Goal: Task Accomplishment & Management: Manage account settings

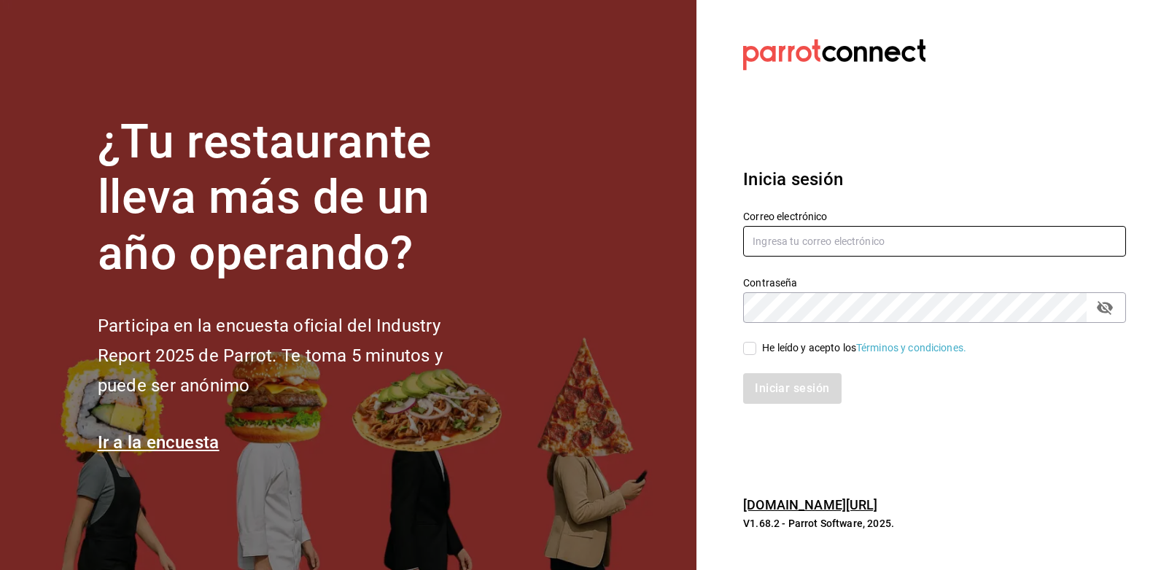
click at [862, 230] on input "text" at bounding box center [934, 241] width 383 height 31
type input "[EMAIL_ADDRESS][DOMAIN_NAME]"
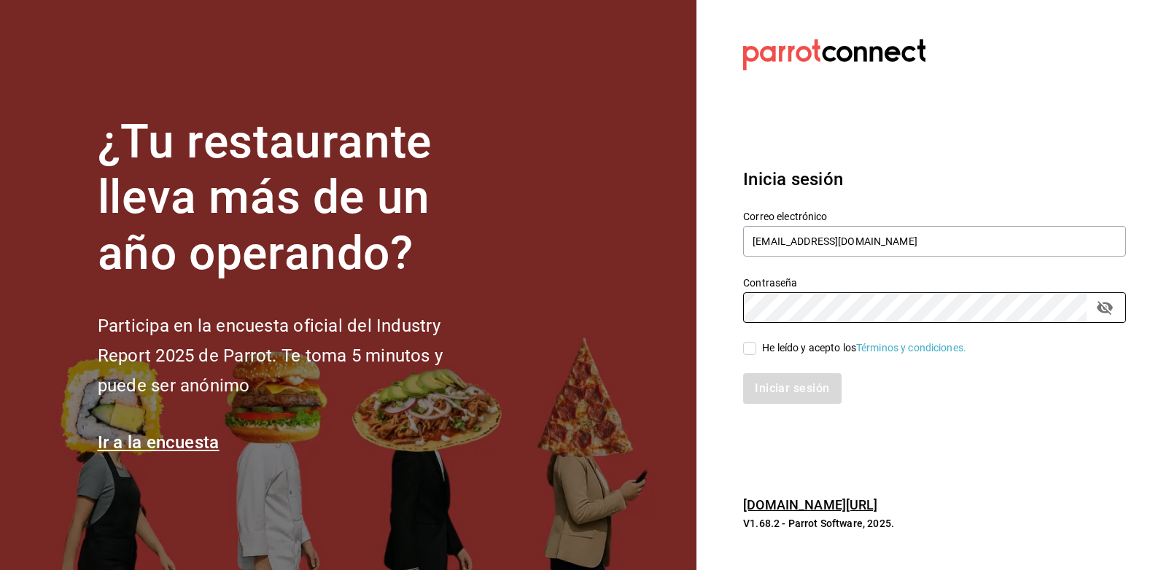
click at [792, 347] on div "He leído y acepto los Términos y condiciones." at bounding box center [864, 348] width 204 height 15
click at [757, 347] on input "He leído y acepto los Términos y condiciones." at bounding box center [749, 348] width 13 height 13
checkbox input "true"
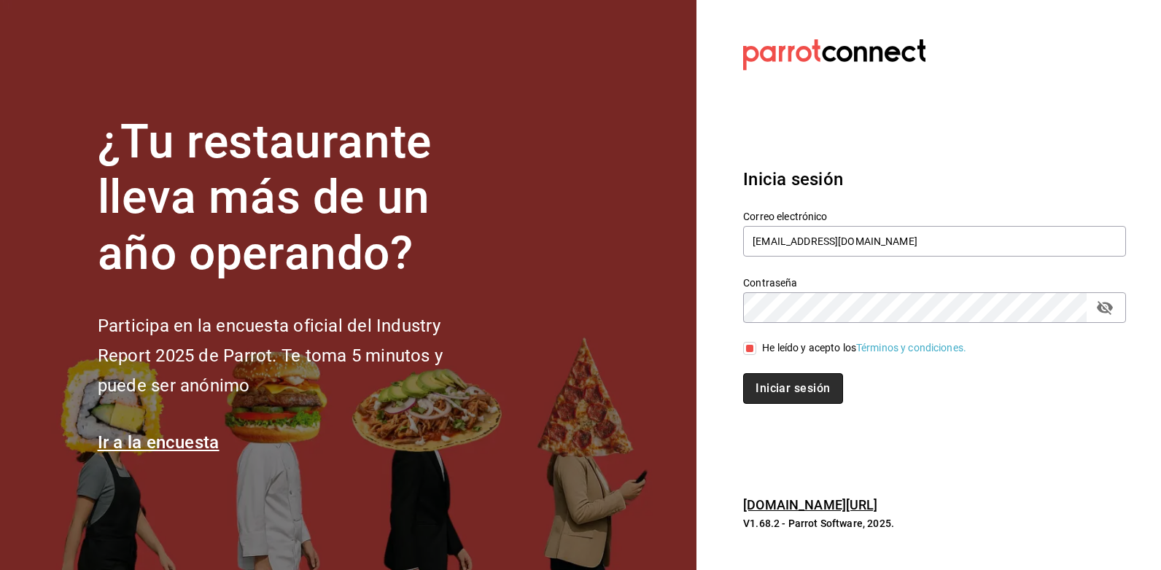
click at [806, 387] on button "Iniciar sesión" at bounding box center [792, 389] width 99 height 31
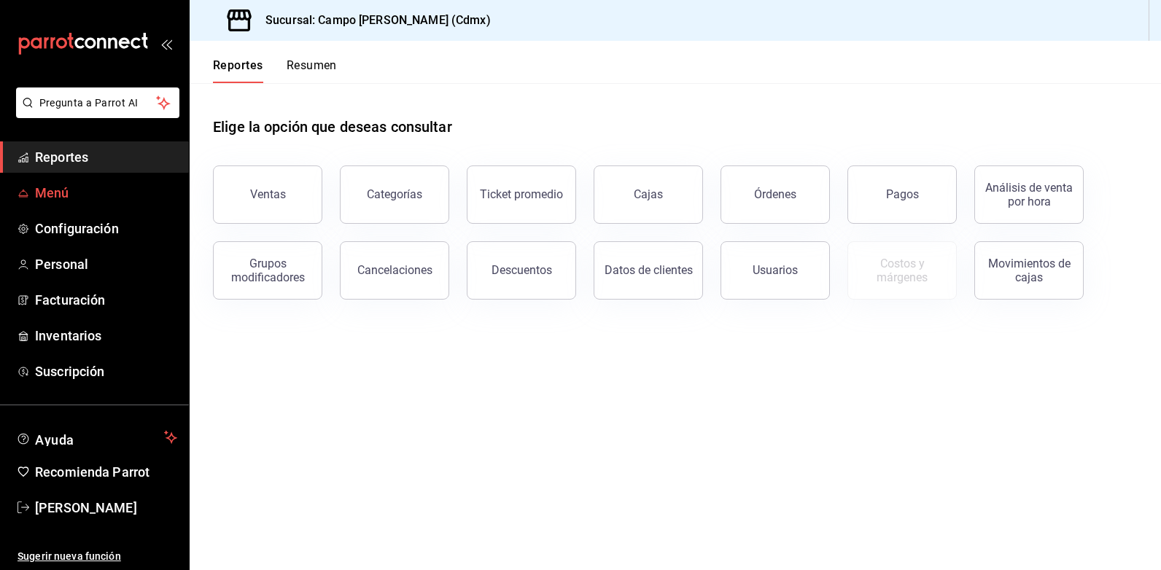
click at [47, 199] on span "Menú" at bounding box center [106, 193] width 142 height 20
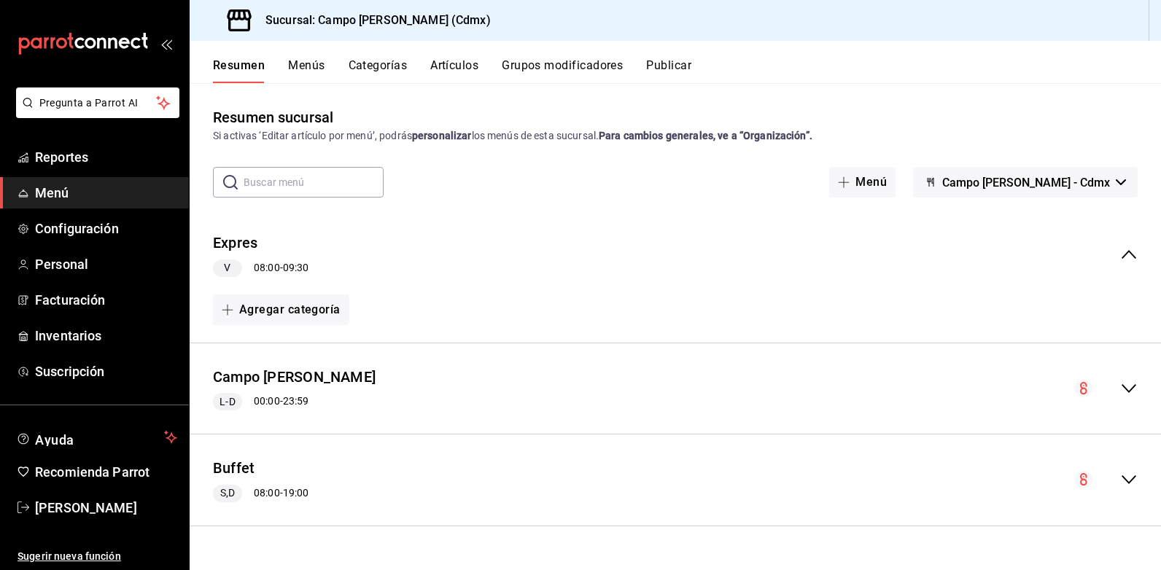
click at [460, 74] on button "Artículos" at bounding box center [454, 70] width 48 height 25
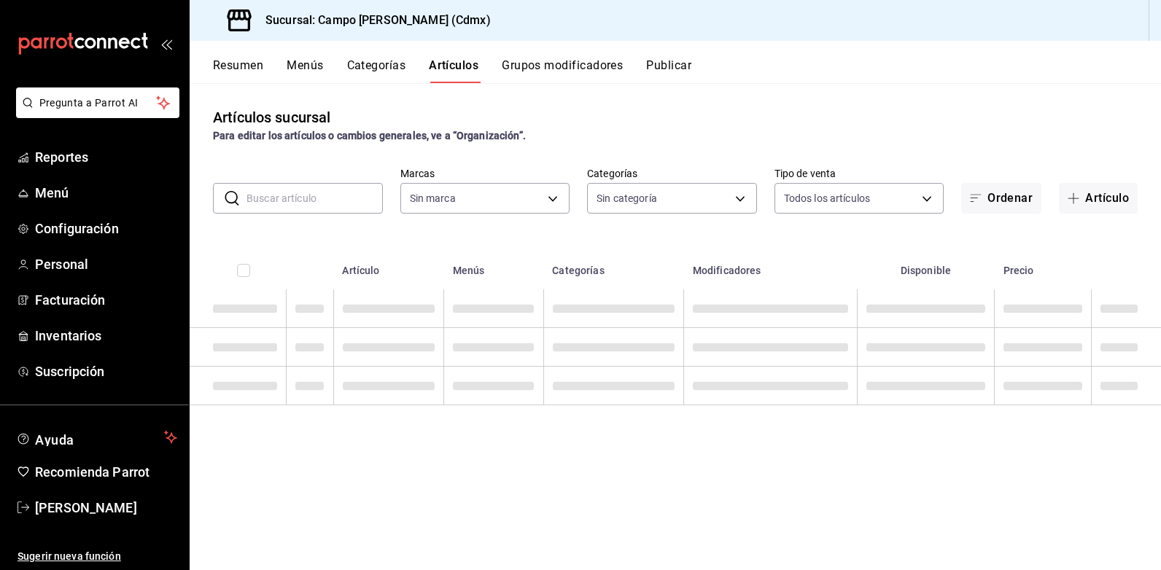
type input "7ebd7ede-d875-4fe8-b9f3-e7dd10eca183"
click at [299, 204] on input "text" at bounding box center [315, 198] width 136 height 29
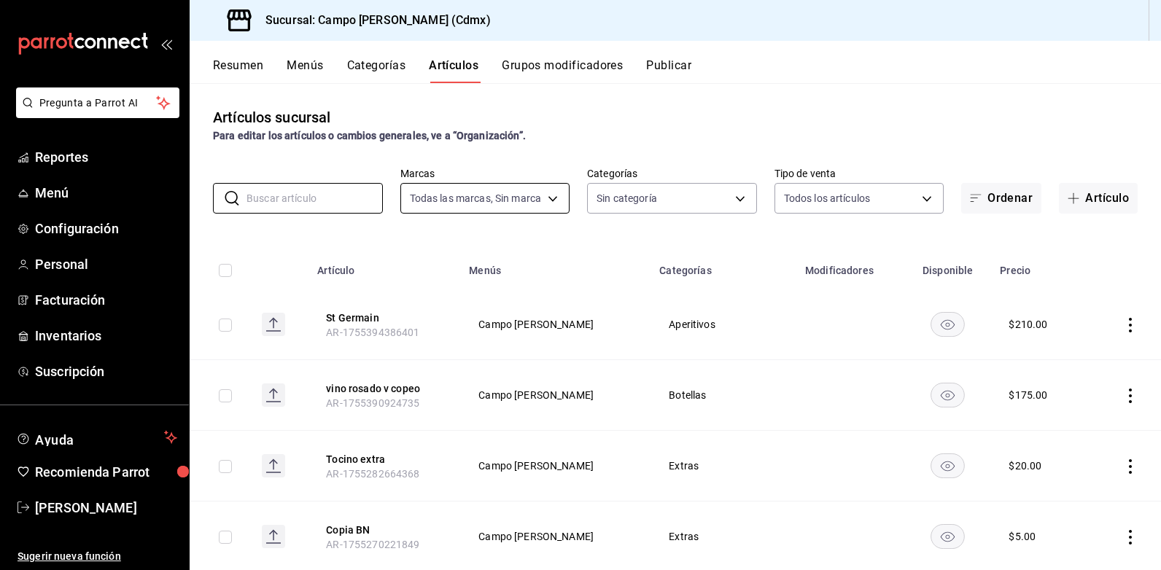
type input "4c033641-04bc-475c-a669-d09db92f1b1c,98ec9246-b69e-4260-a24a-72abf99ea378,cd4ef…"
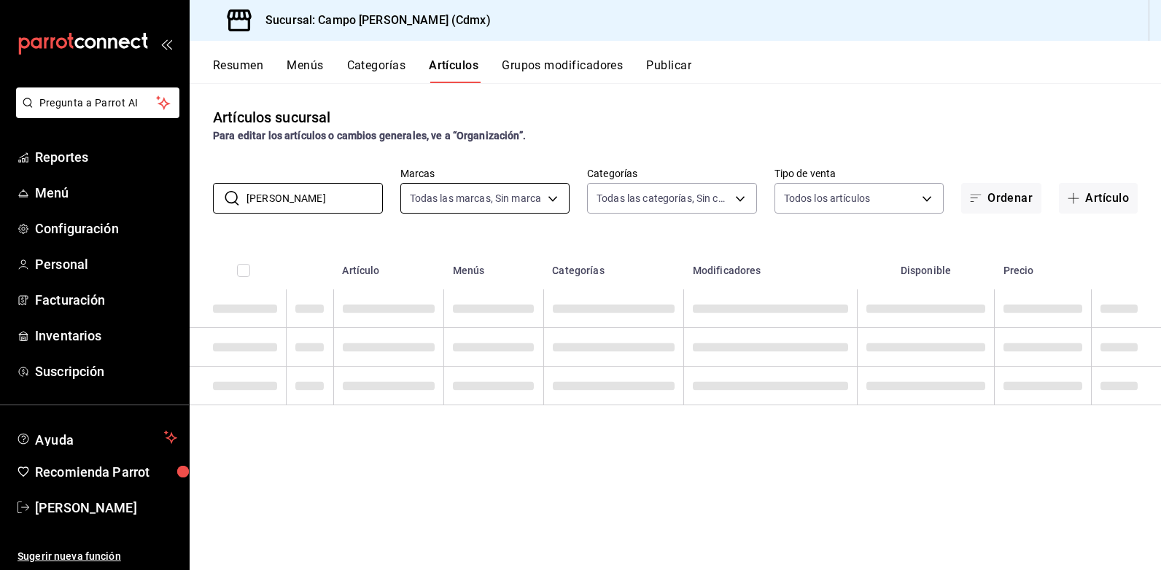
type input "don julio"
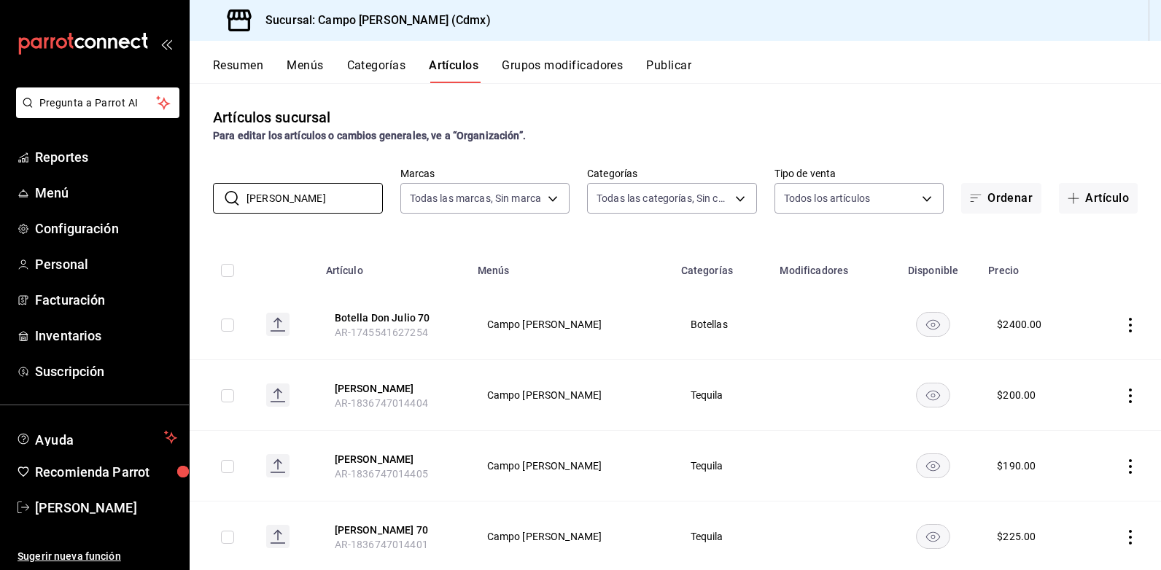
click at [997, 538] on div "$ 225.00" at bounding box center [1016, 537] width 39 height 15
click at [346, 537] on button "Don Julio 70" at bounding box center [393, 530] width 117 height 15
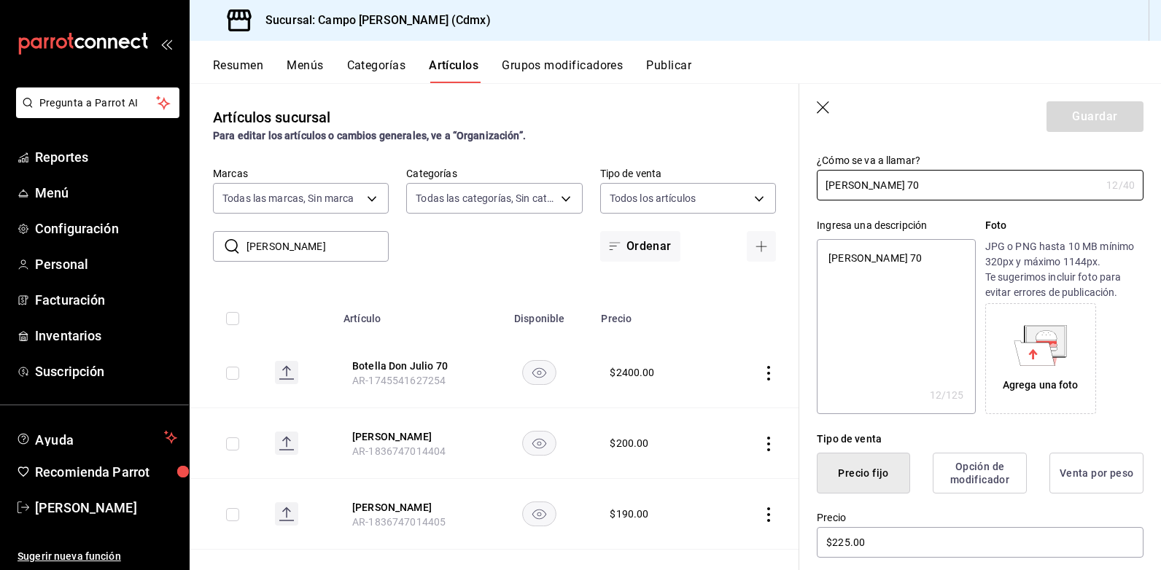
scroll to position [219, 0]
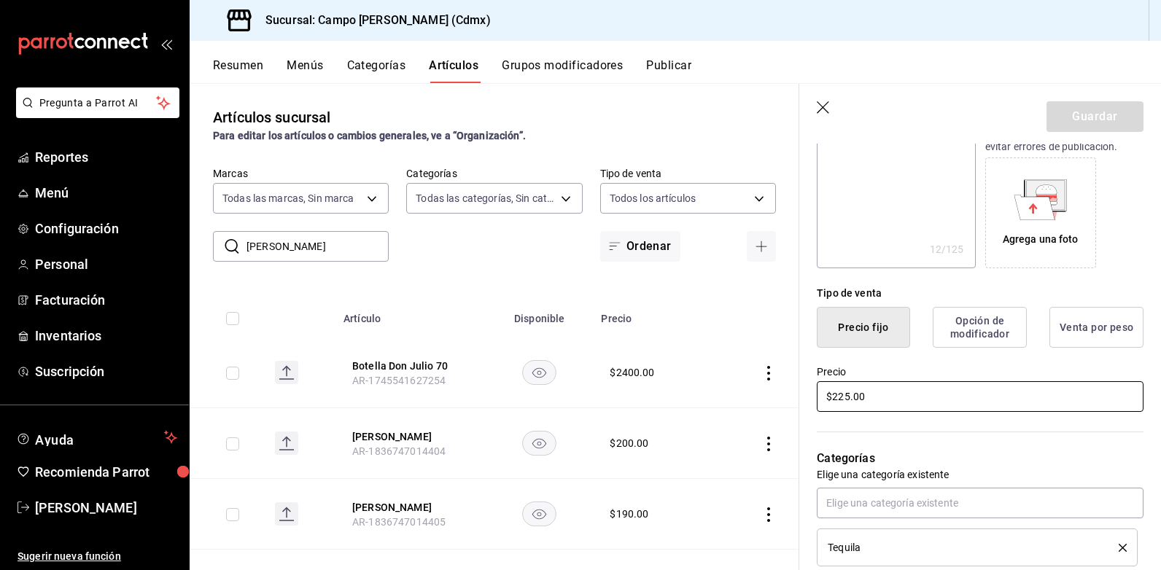
drag, startPoint x: 873, startPoint y: 398, endPoint x: 548, endPoint y: 337, distance: 330.4
click at [618, 368] on main "Artículos sucursal Para editar los artículos o cambios generales, ve a “Organiz…" at bounding box center [676, 326] width 972 height 487
type textarea "x"
type input "$1.00"
type textarea "x"
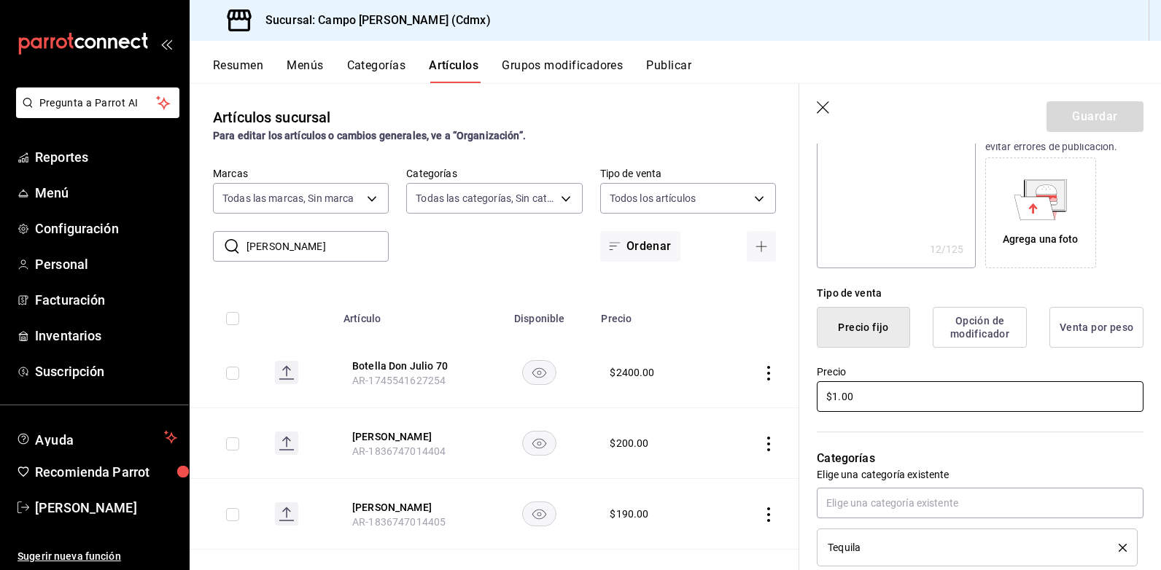
type input "$19.00"
type textarea "x"
type input "$190.00"
click at [1088, 109] on button "Guardar" at bounding box center [1095, 116] width 97 height 31
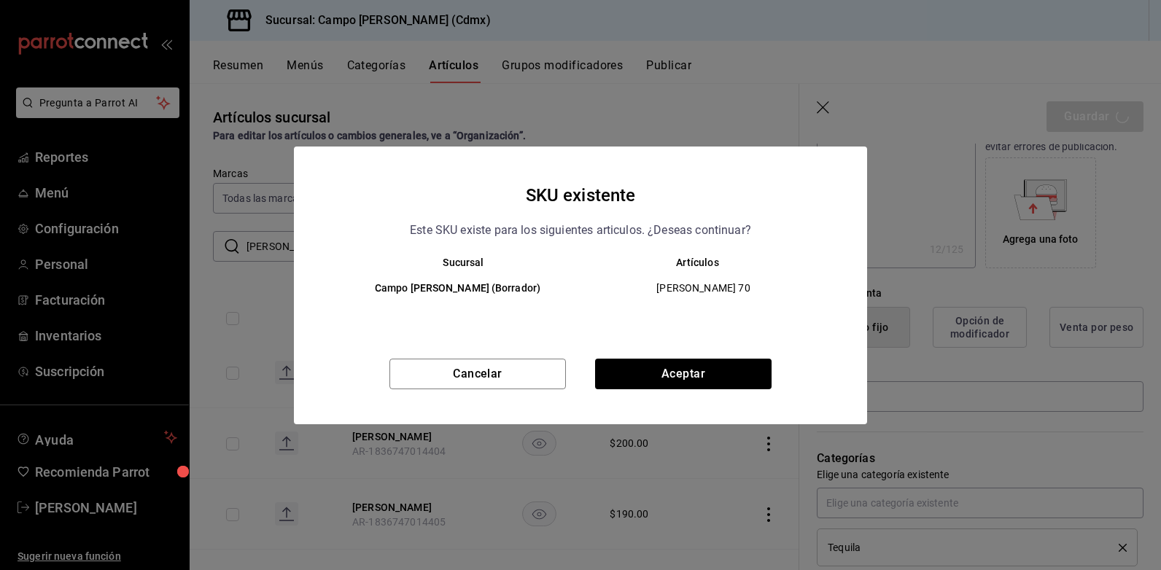
click at [727, 395] on div "Cancelar Aceptar" at bounding box center [580, 392] width 573 height 66
click at [719, 379] on button "Aceptar" at bounding box center [683, 374] width 177 height 31
type textarea "x"
